Goal: Transaction & Acquisition: Purchase product/service

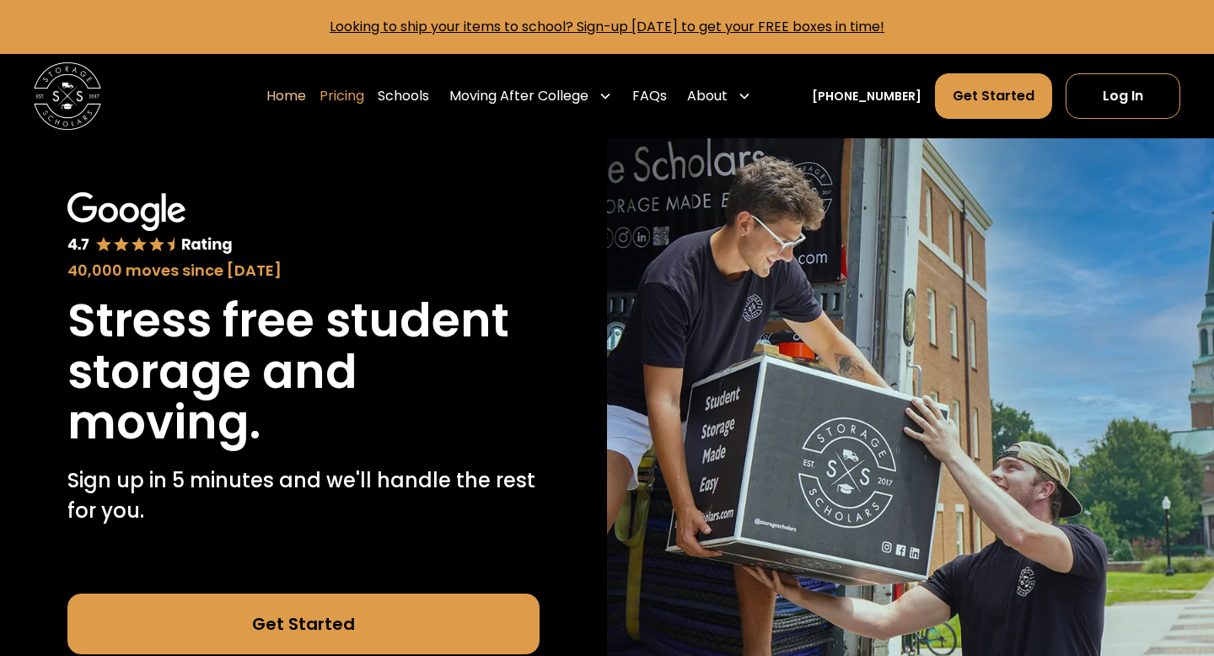
click at [356, 88] on link "Pricing" at bounding box center [341, 95] width 45 height 47
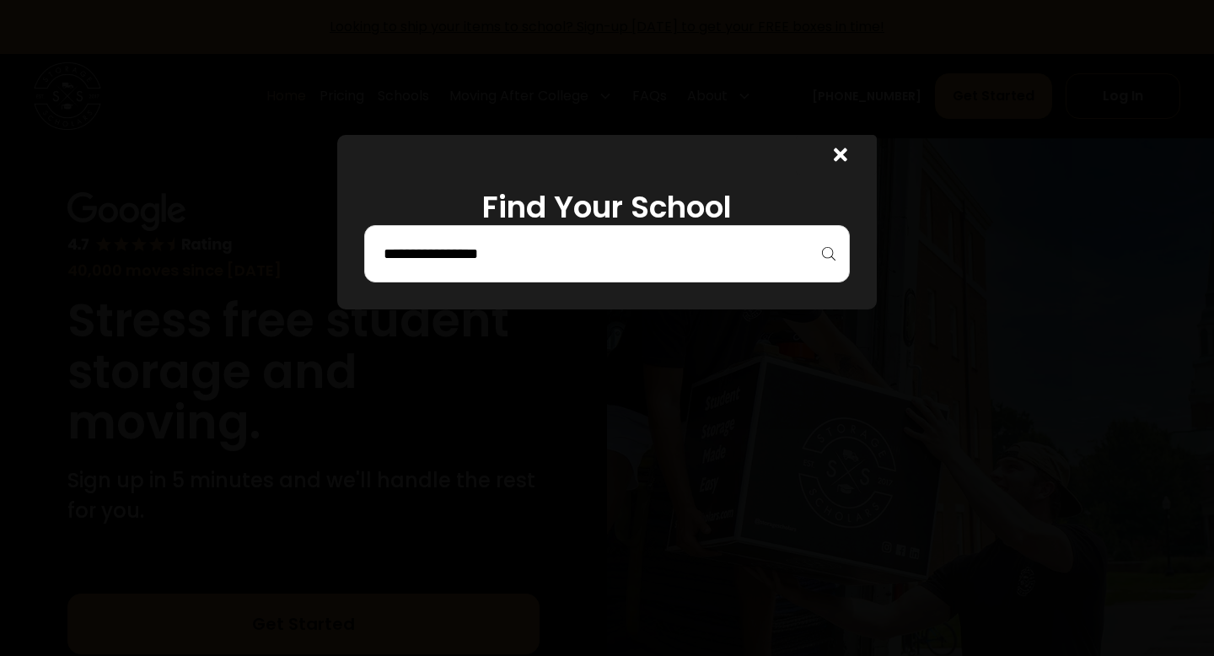
click at [616, 237] on div at bounding box center [607, 253] width 486 height 57
click at [562, 259] on input "search" at bounding box center [607, 253] width 450 height 29
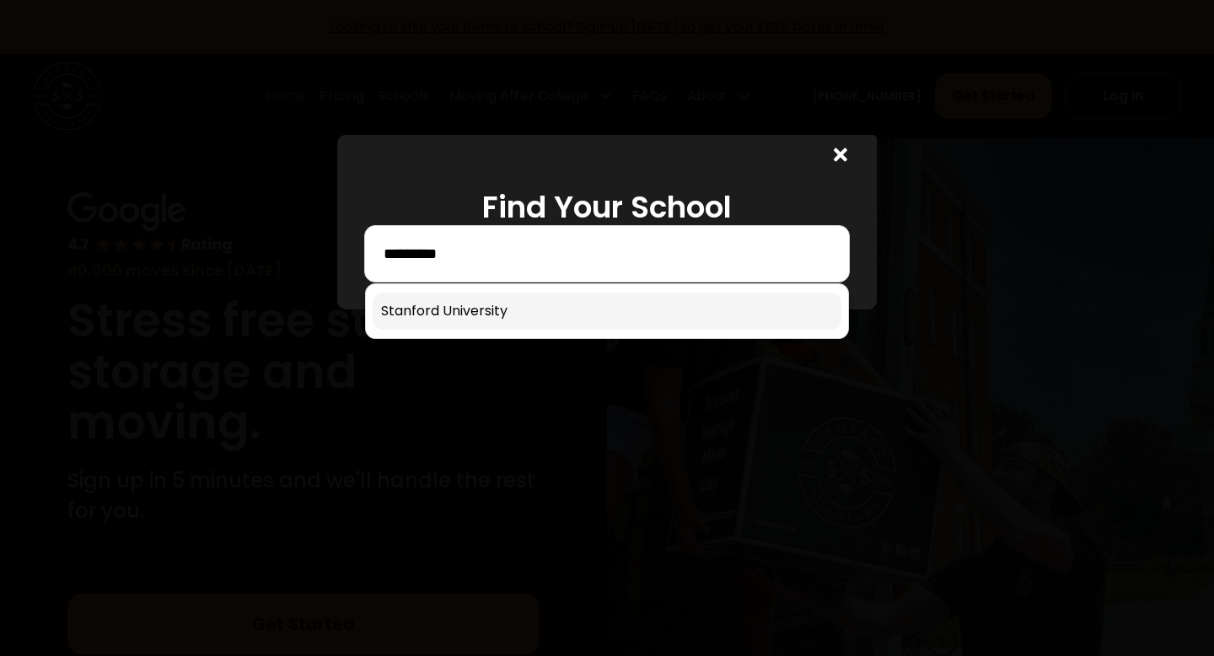
type input "********"
click at [513, 303] on link at bounding box center [607, 311] width 469 height 37
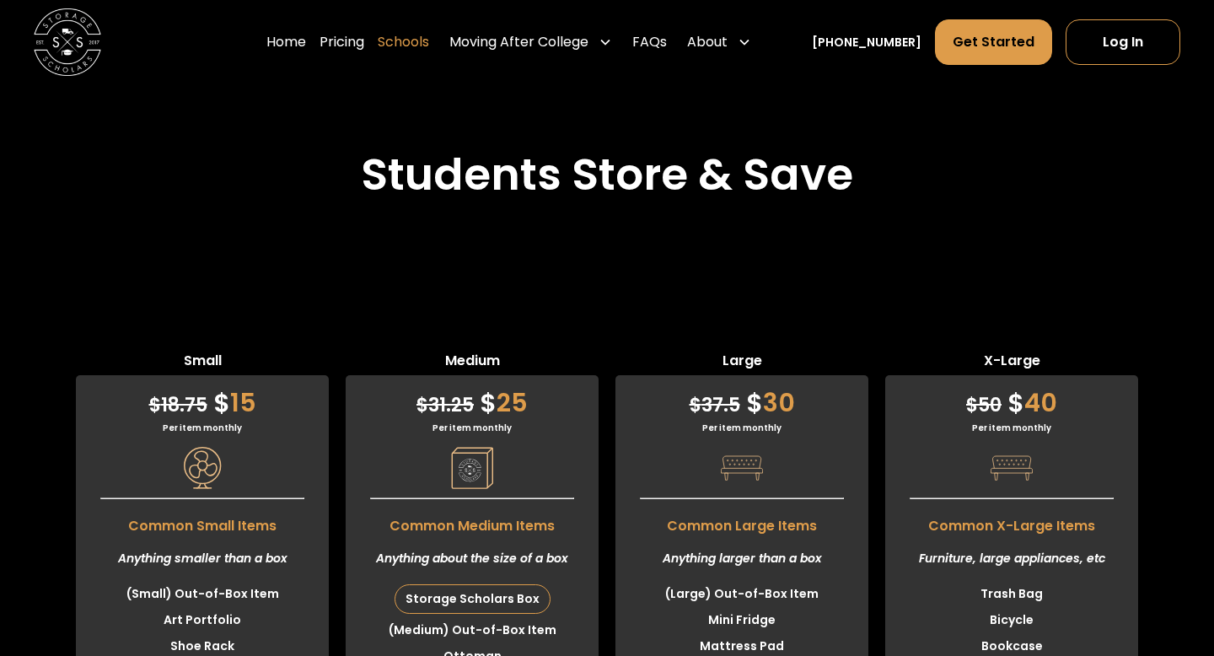
scroll to position [3960, 0]
